Goal: Task Accomplishment & Management: Manage account settings

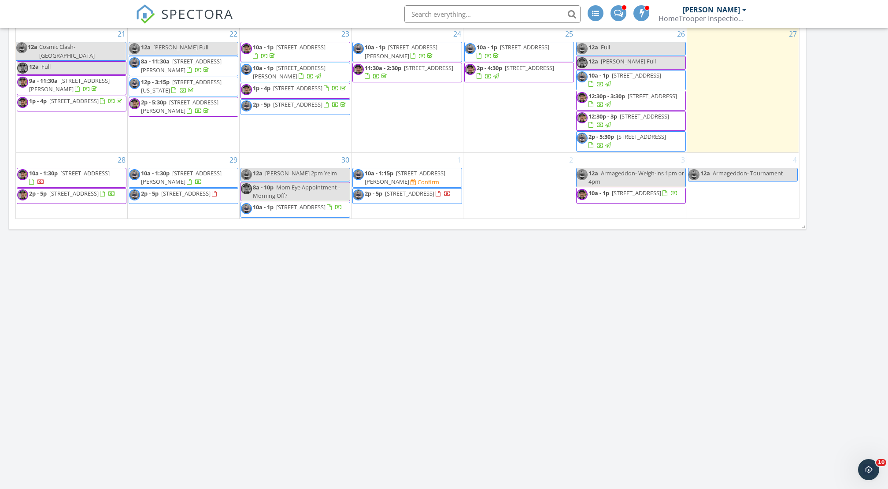
scroll to position [967, 0]
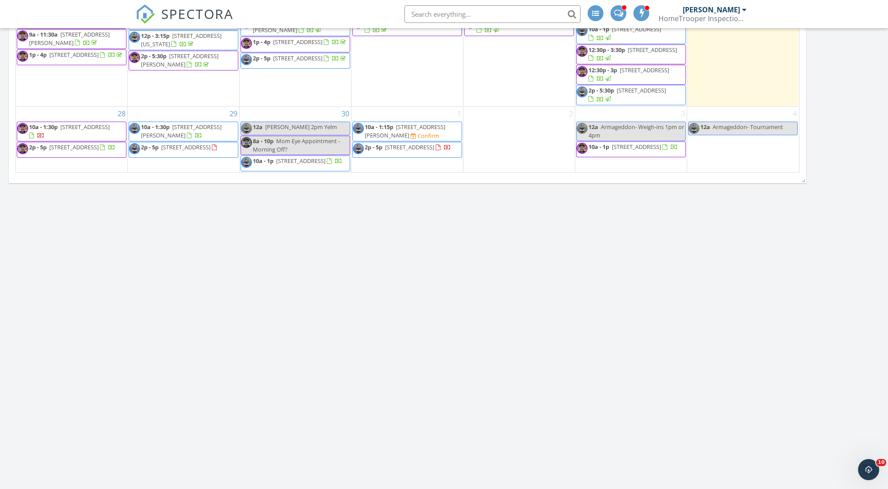
click at [160, 123] on span "10a - 1:30p" at bounding box center [155, 127] width 29 height 8
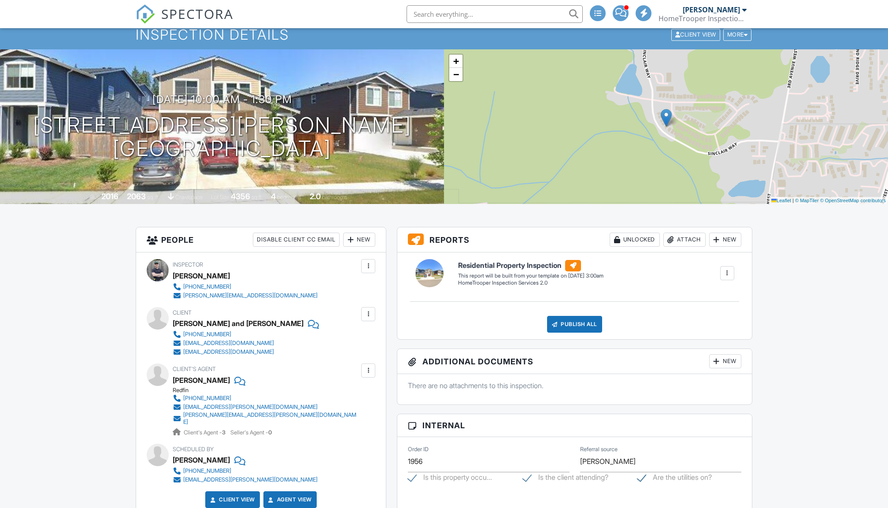
scroll to position [55, 0]
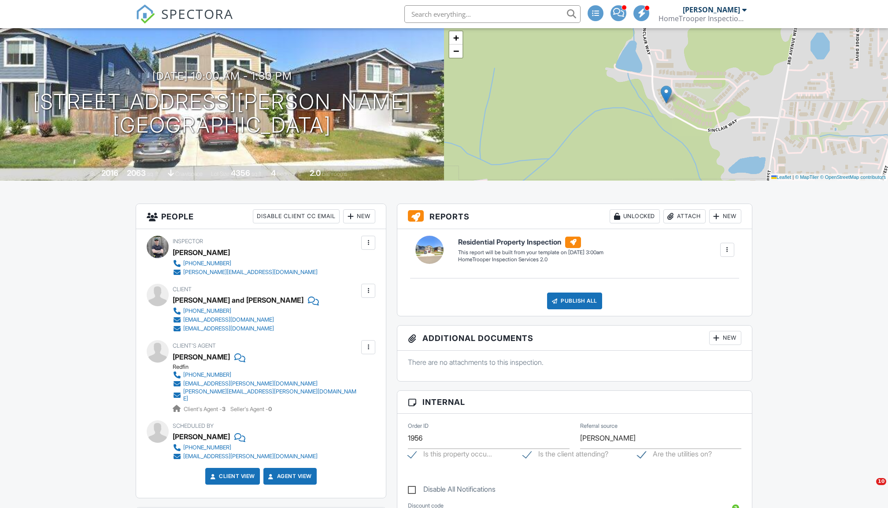
click at [357, 217] on div "New" at bounding box center [359, 216] width 32 height 14
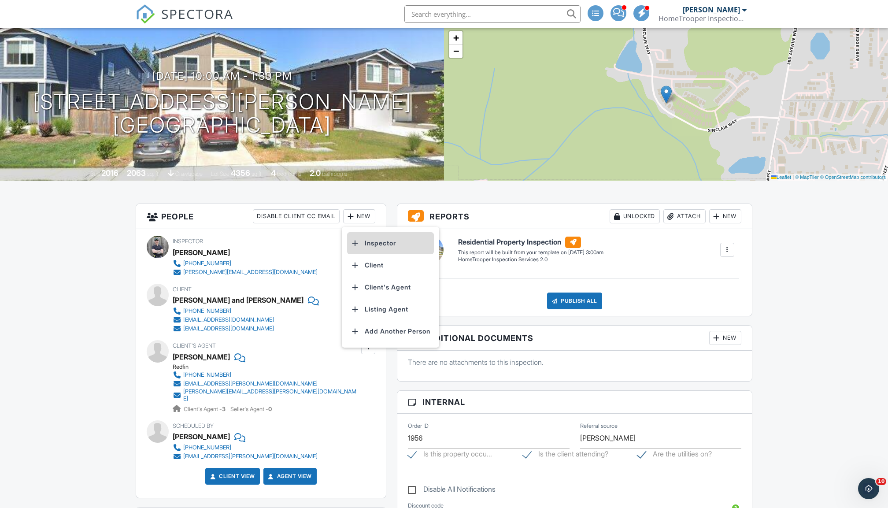
click at [376, 242] on li "Inspector" at bounding box center [390, 243] width 87 height 22
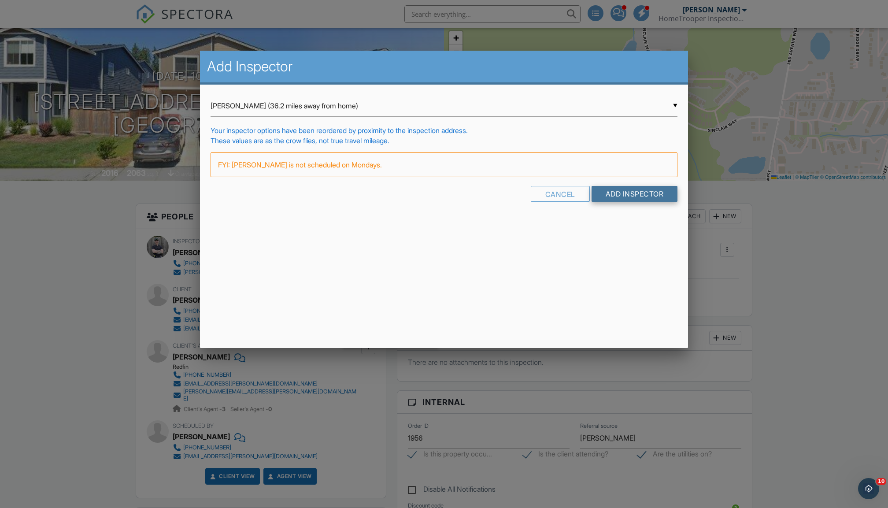
click at [616, 194] on input "Add Inspector" at bounding box center [635, 194] width 86 height 16
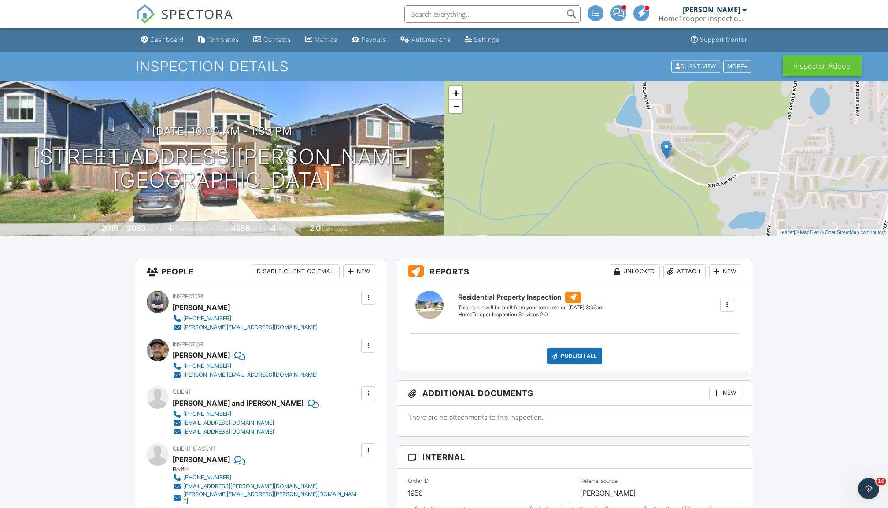
click at [167, 43] on link "Dashboard" at bounding box center [162, 40] width 50 height 16
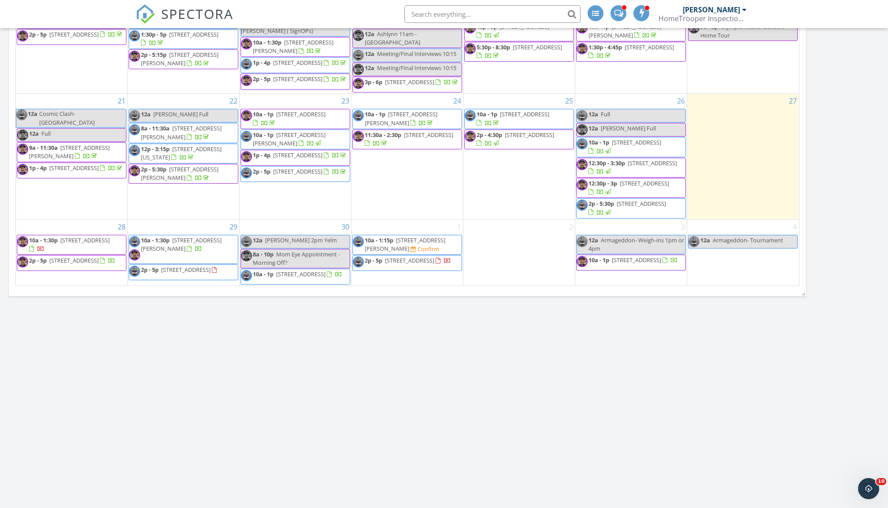
scroll to position [864, 0]
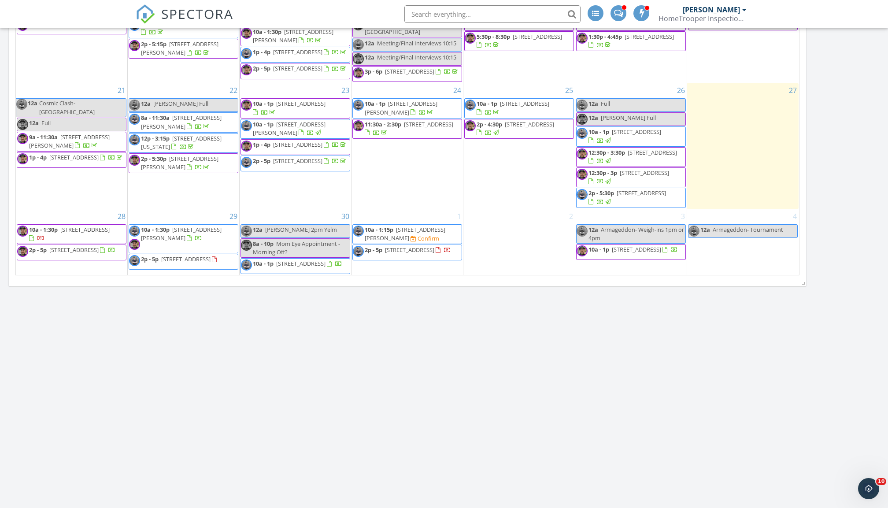
click at [161, 260] on span "16038 Cassie Pl NW, Poulsbo 98370" at bounding box center [185, 259] width 49 height 8
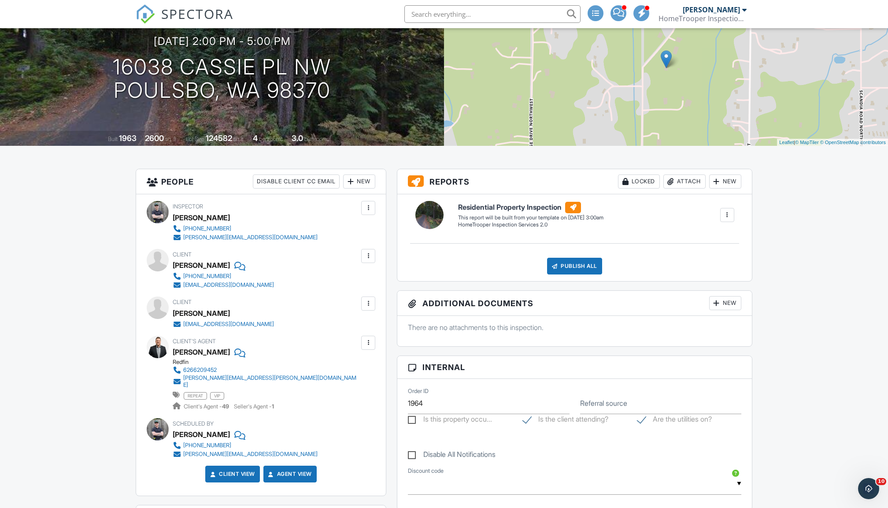
click at [351, 184] on div at bounding box center [350, 181] width 9 height 9
click at [385, 207] on li "Inspector" at bounding box center [390, 208] width 87 height 22
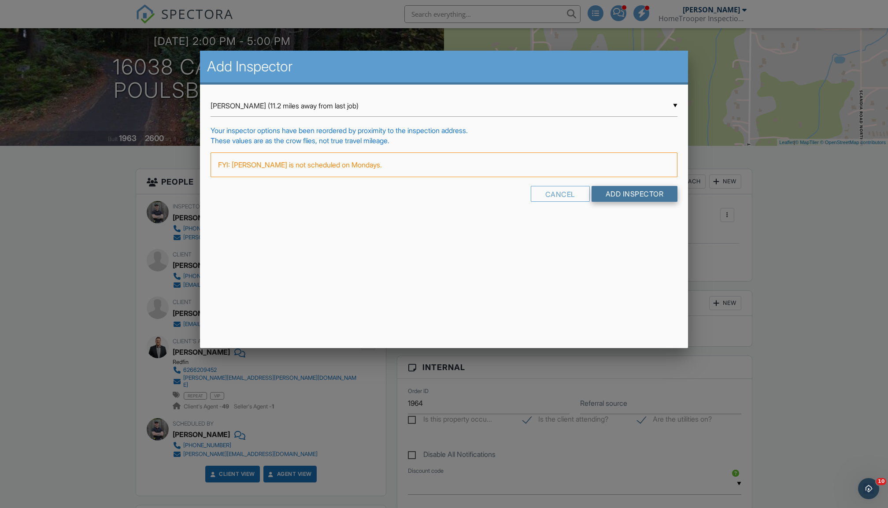
click at [625, 192] on input "Add Inspector" at bounding box center [635, 194] width 86 height 16
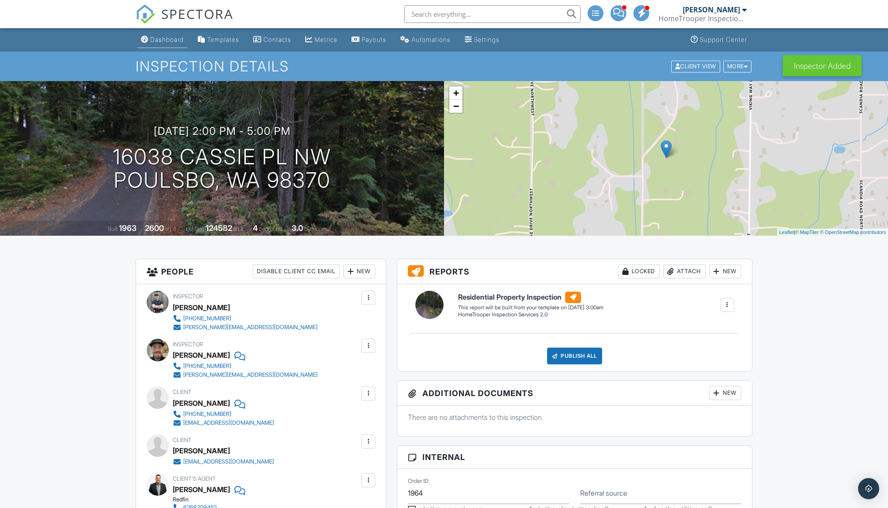
click at [167, 41] on div "Dashboard" at bounding box center [166, 39] width 33 height 7
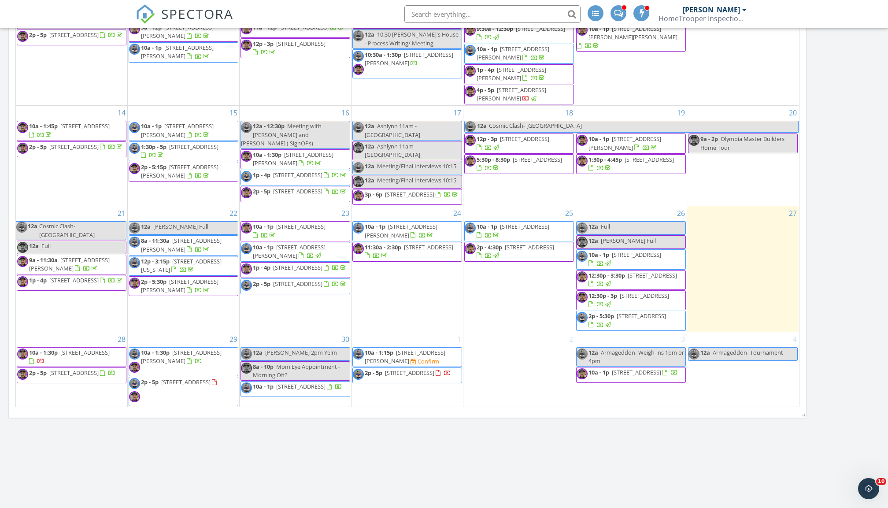
scroll to position [745, 0]
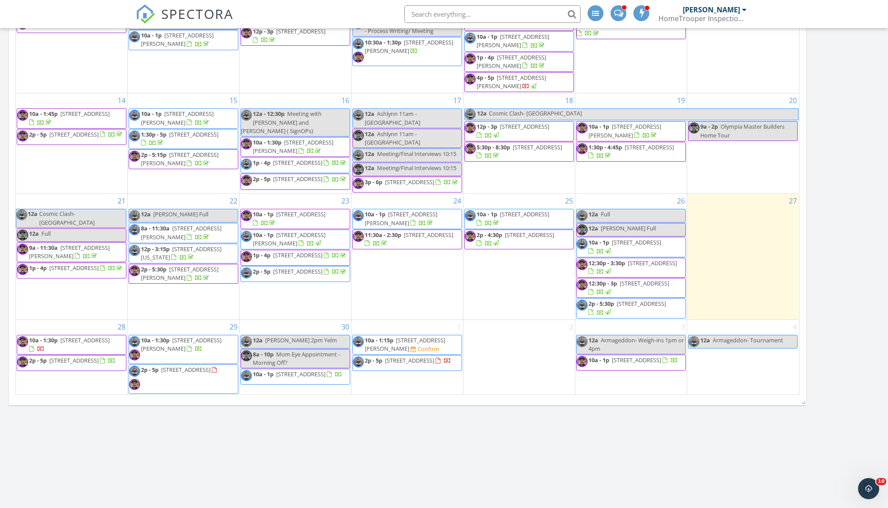
click at [167, 327] on div "29 10a - 1:30p 5180 Sinclair Way, Bremerton 98312 2p - 5p 16038 Cassie Pl NW, P…" at bounding box center [183, 357] width 111 height 75
click at [175, 302] on link "Event" at bounding box center [182, 304] width 45 height 14
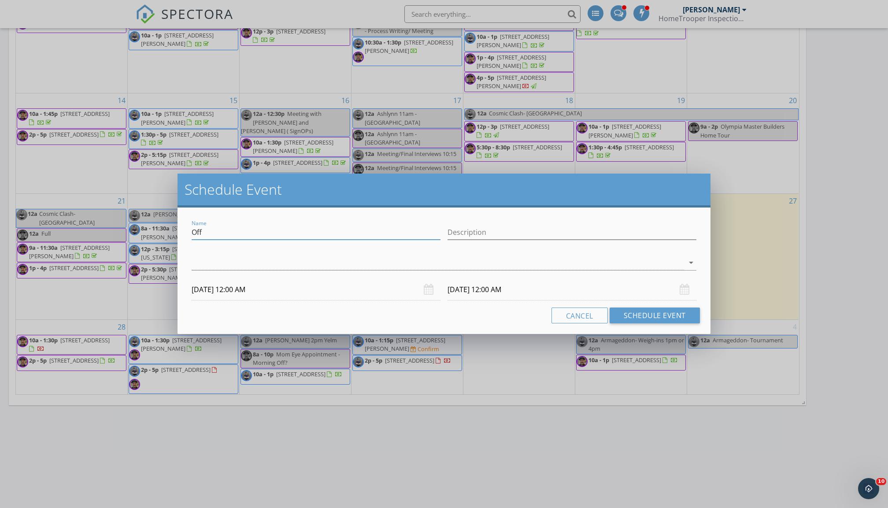
drag, startPoint x: 228, startPoint y: 235, endPoint x: 164, endPoint y: 230, distance: 64.6
click at [164, 230] on div "Schedule Event Name Off Description arrow_drop_down 09/29/2025 12:00 AM 09/30/2…" at bounding box center [444, 254] width 888 height 508
type input "[PERSON_NAME] OFF"
click at [327, 264] on div at bounding box center [438, 263] width 493 height 15
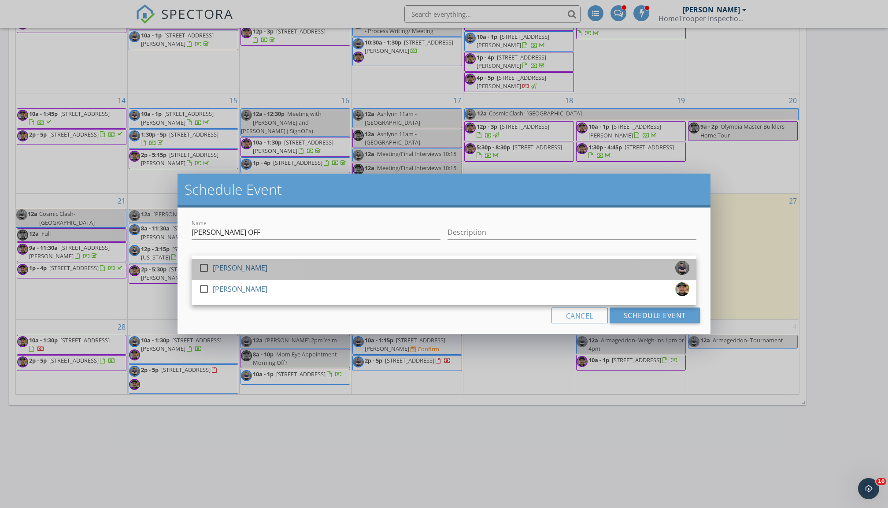
click at [319, 269] on div "check_box_outline_blank [PERSON_NAME]" at bounding box center [444, 270] width 491 height 18
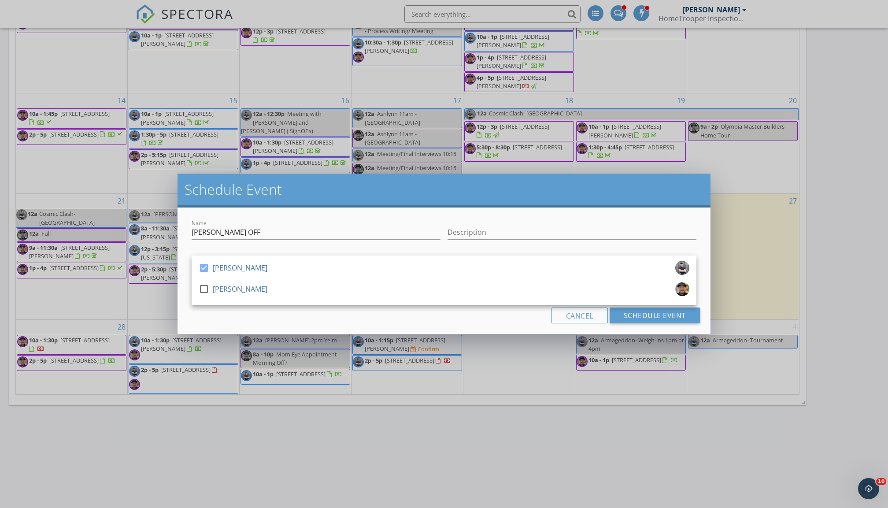
click at [319, 308] on div "Cancel Schedule Event" at bounding box center [444, 316] width 512 height 16
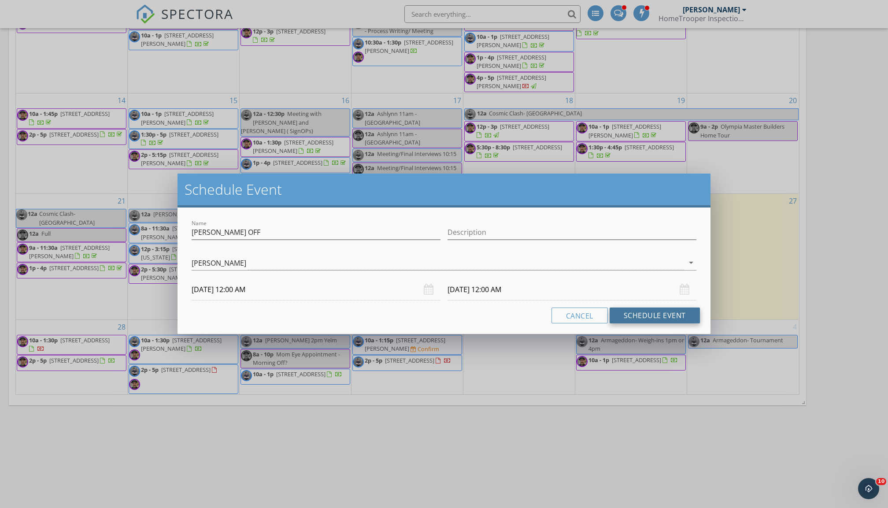
click at [638, 315] on button "Schedule Event" at bounding box center [655, 316] width 90 height 16
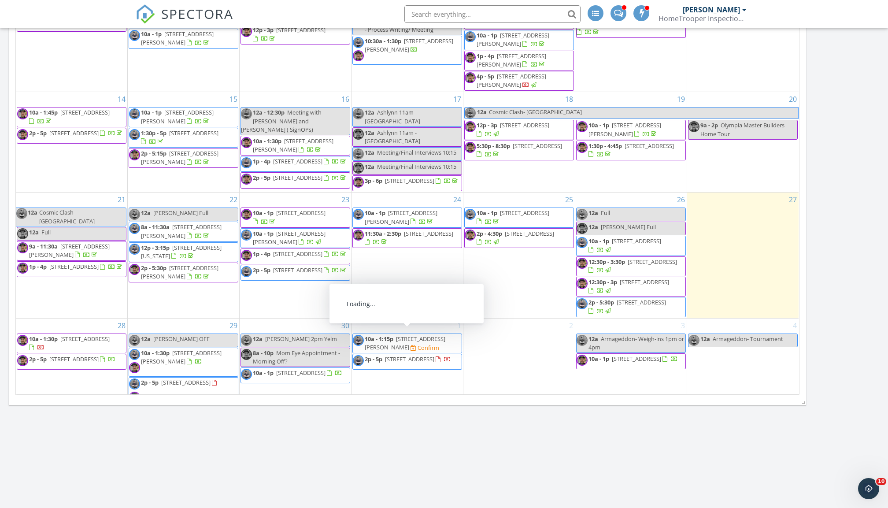
click at [377, 341] on span "10a - 1:15p" at bounding box center [379, 339] width 29 height 8
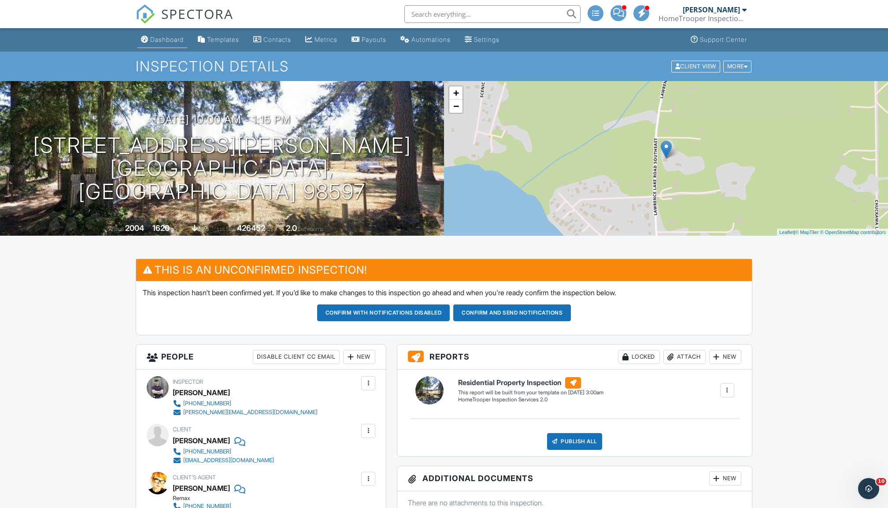
click at [166, 38] on div "Dashboard" at bounding box center [166, 39] width 33 height 7
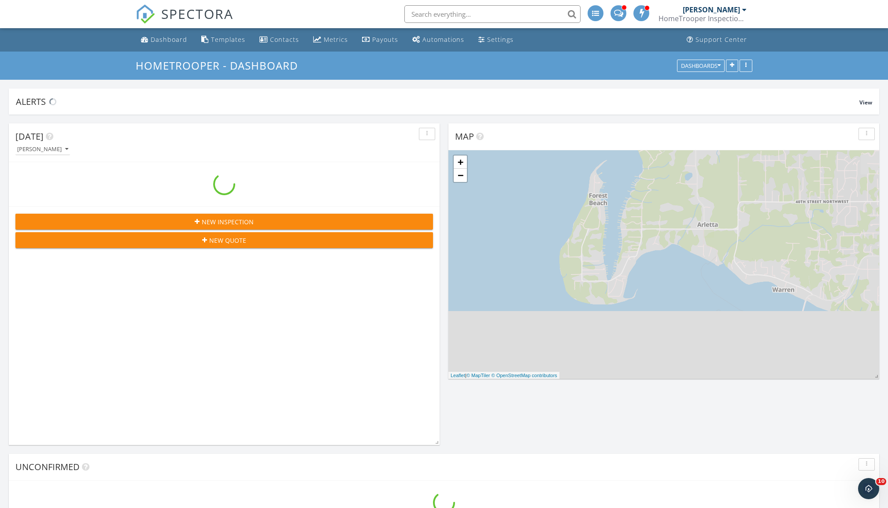
scroll to position [1398, 889]
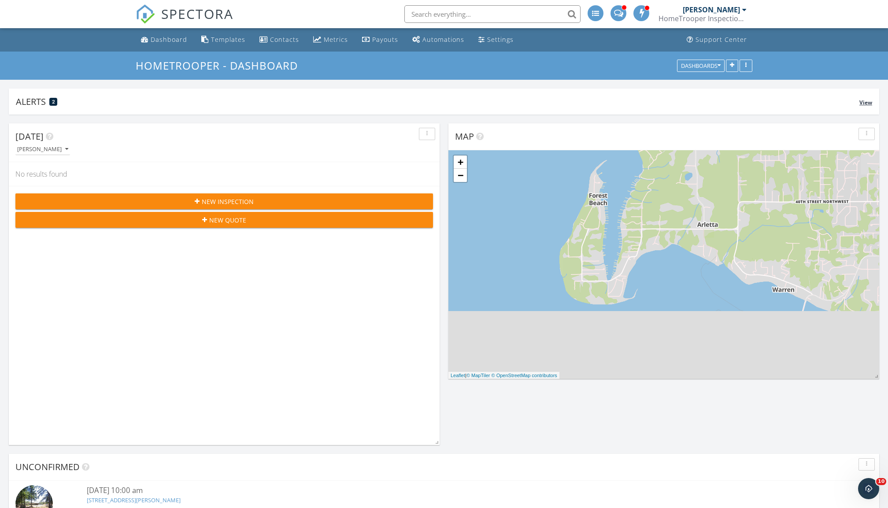
click at [172, 103] on div "Alerts 2" at bounding box center [438, 102] width 844 height 12
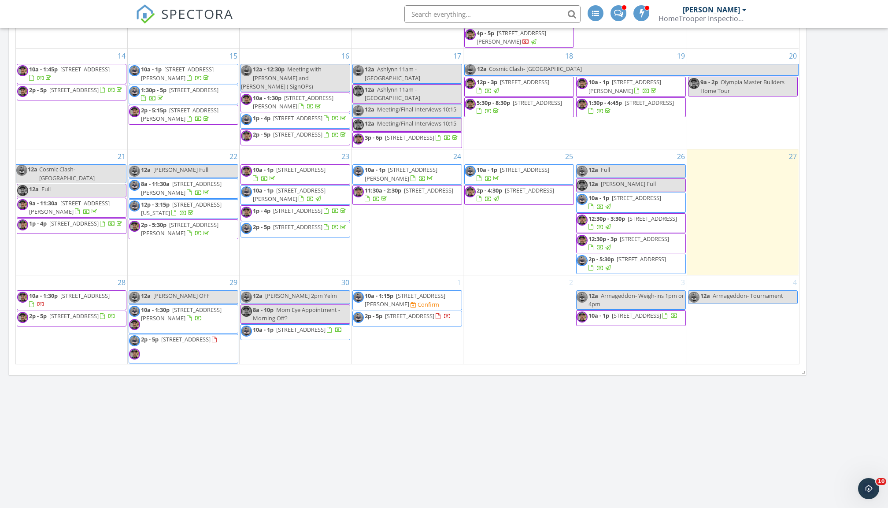
scroll to position [901, 0]
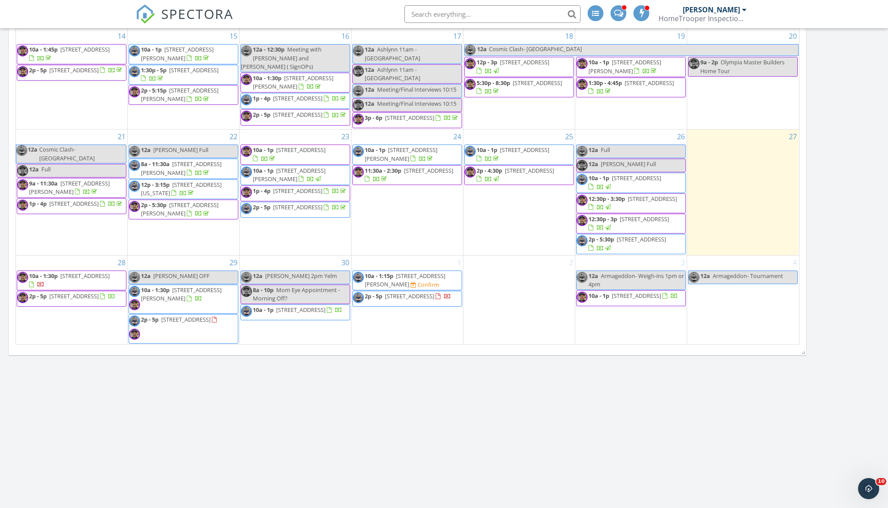
click at [276, 258] on div "30 12a Ashley 2pm Yelm 8a - 10p Mom Eye Appointment - Morning Off? 10a - 1p [ST…" at bounding box center [295, 300] width 111 height 89
click at [307, 289] on span "Mom Eye Appointment - Morning Off?" at bounding box center [296, 294] width 87 height 16
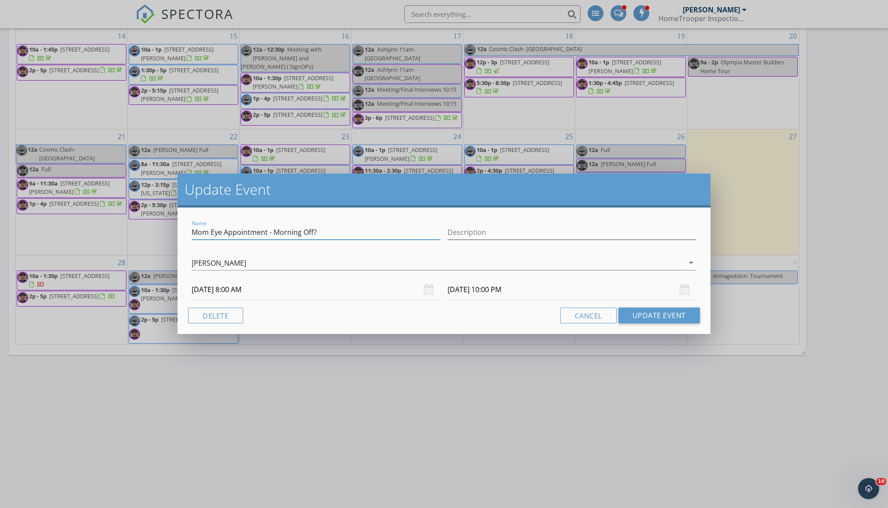
drag, startPoint x: 300, startPoint y: 234, endPoint x: 272, endPoint y: 231, distance: 28.3
click at [272, 231] on input "Mom Eye Appointment - Morning Off?" at bounding box center [316, 232] width 249 height 15
click at [290, 230] on input "Mom Eye Appointment - Off?" at bounding box center [316, 232] width 249 height 15
type input "Mom Eye Appointment - Off"
click at [661, 314] on button "Update Event" at bounding box center [660, 316] width 82 height 16
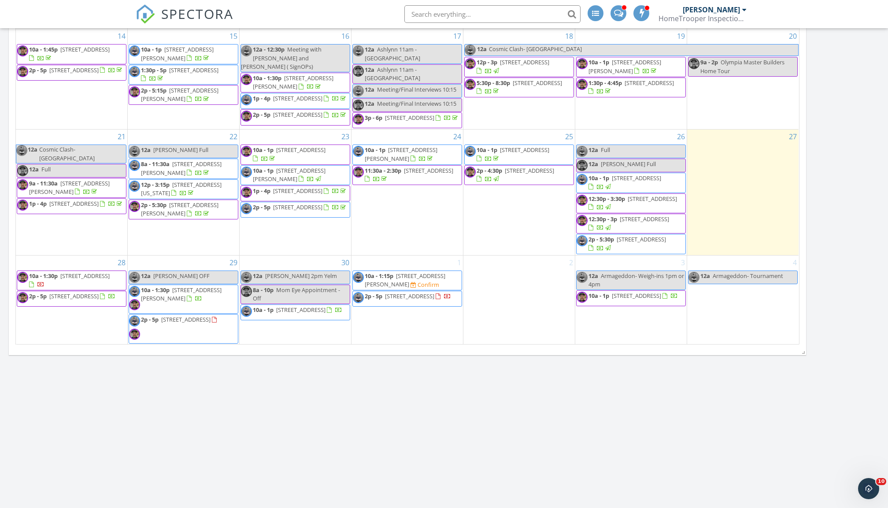
click at [295, 293] on div "8a - 10p Mom Eye Appointment - Off" at bounding box center [295, 294] width 109 height 17
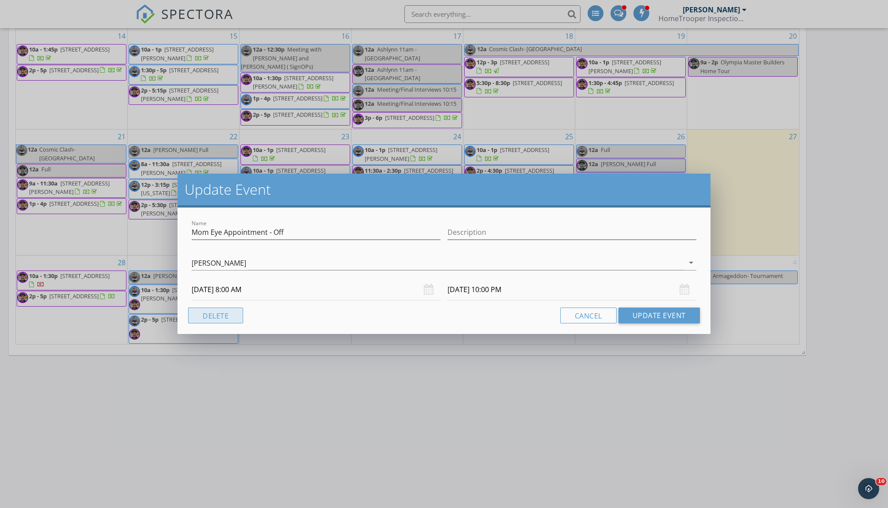
click at [219, 309] on button "Delete" at bounding box center [215, 316] width 55 height 16
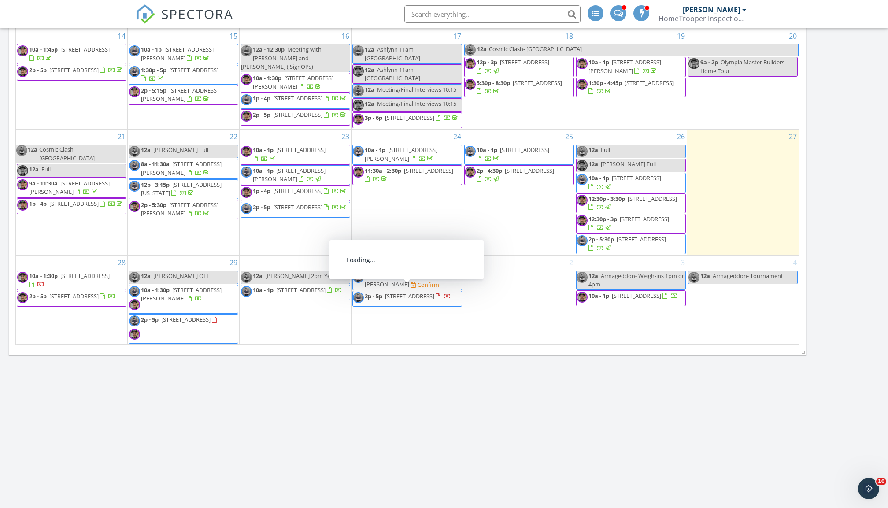
click at [284, 261] on div "30 12a Ashley 2pm Yelm 10a - 1p [STREET_ADDRESS]" at bounding box center [295, 300] width 111 height 89
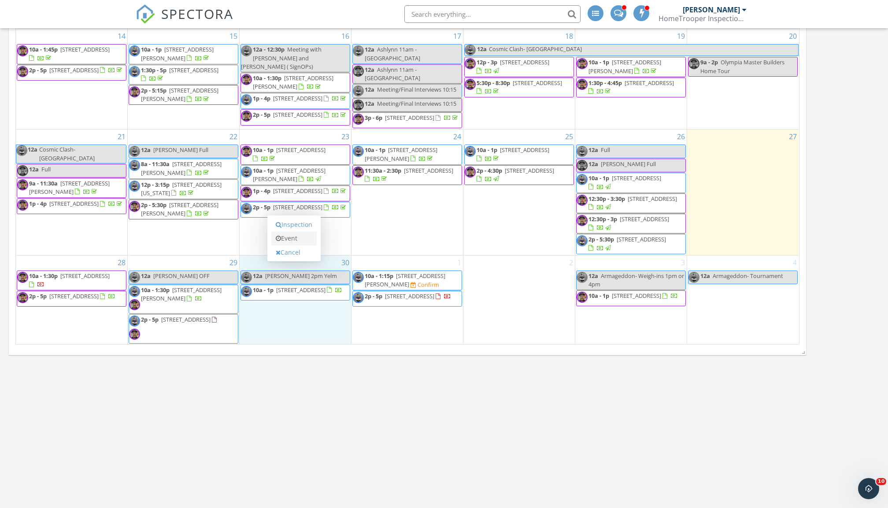
click at [297, 241] on link "Event" at bounding box center [293, 238] width 45 height 14
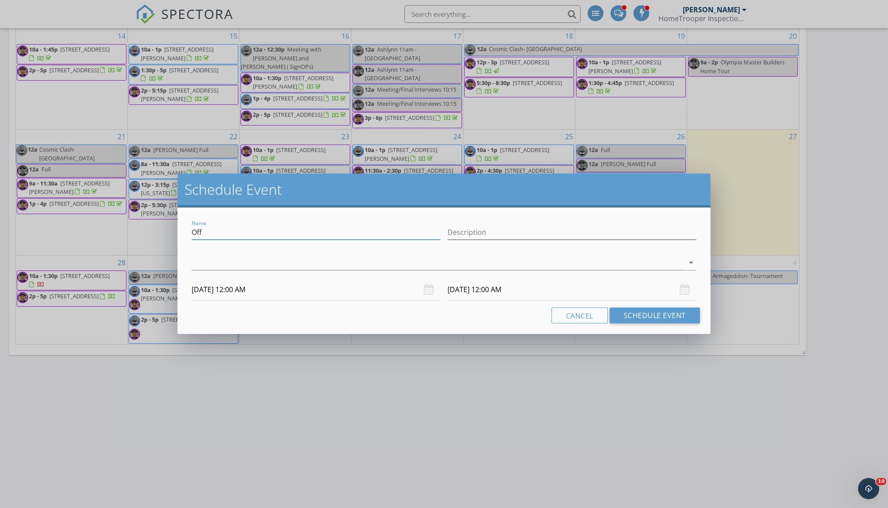
drag, startPoint x: 228, startPoint y: 230, endPoint x: 157, endPoint y: 229, distance: 71.0
click at [157, 229] on div "Schedule Event Name Off Description arrow_drop_down [DATE] 12:00 AM [DATE] 12:0…" at bounding box center [444, 254] width 888 height 508
type input "[PERSON_NAME] Off- mom eye appt"
click at [560, 265] on div at bounding box center [438, 263] width 493 height 15
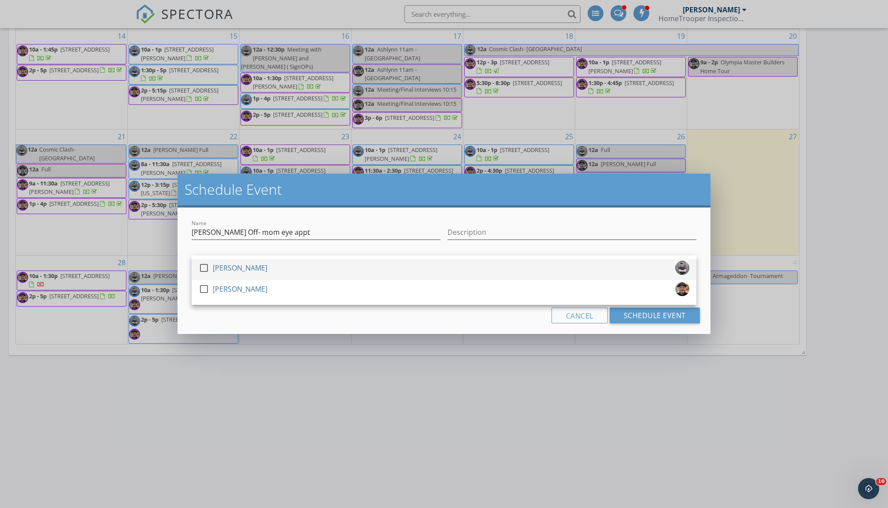
click at [318, 265] on div "check_box_outline_blank [PERSON_NAME]" at bounding box center [444, 270] width 491 height 18
click at [311, 267] on div "check_box [PERSON_NAME]" at bounding box center [444, 270] width 491 height 18
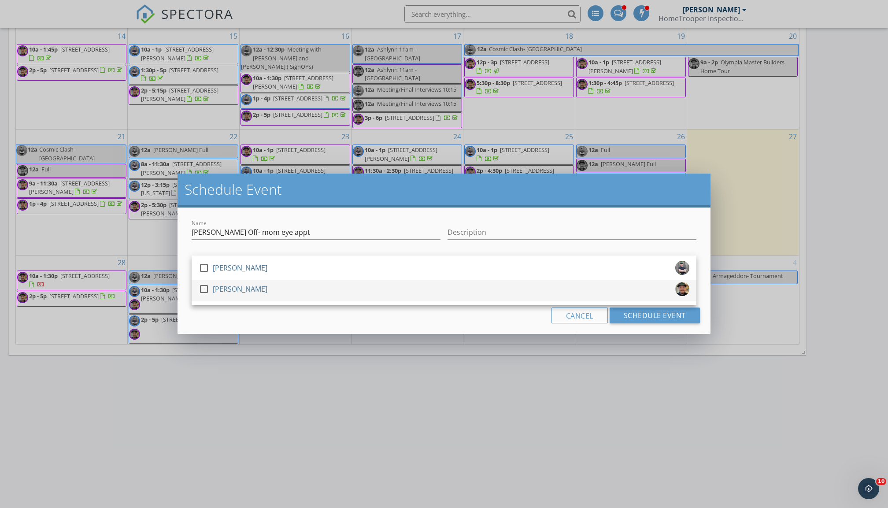
click at [302, 282] on div "check_box_outline_blank [PERSON_NAME]" at bounding box center [444, 291] width 491 height 18
click at [298, 315] on div "Cancel Schedule Event" at bounding box center [444, 316] width 512 height 16
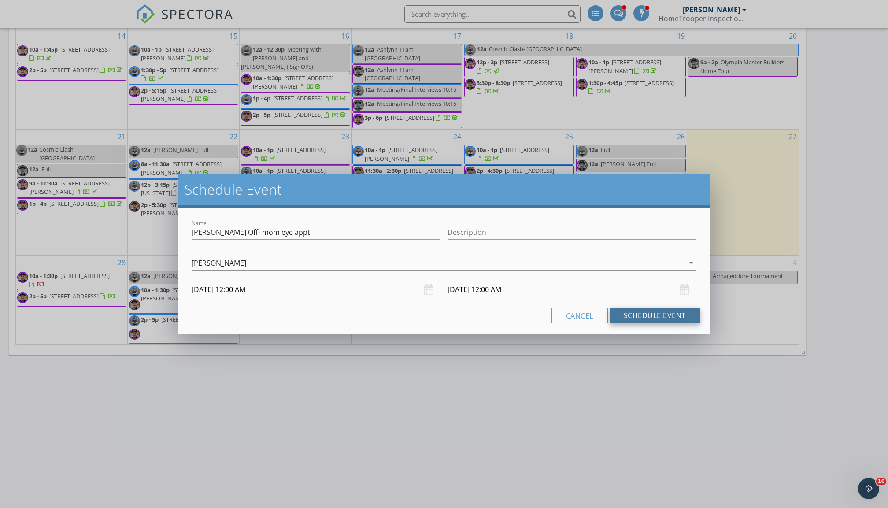
click at [652, 312] on button "Schedule Event" at bounding box center [655, 316] width 90 height 16
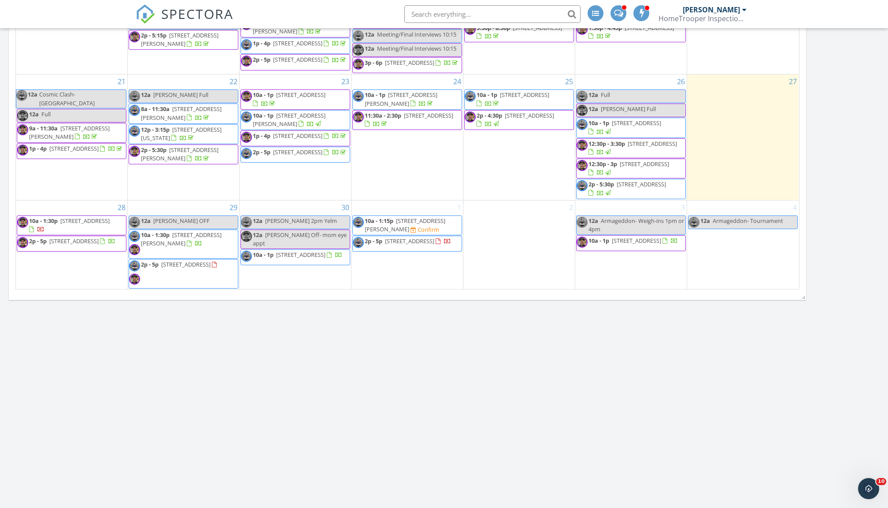
scroll to position [963, 0]
